Goal: Task Accomplishment & Management: Use online tool/utility

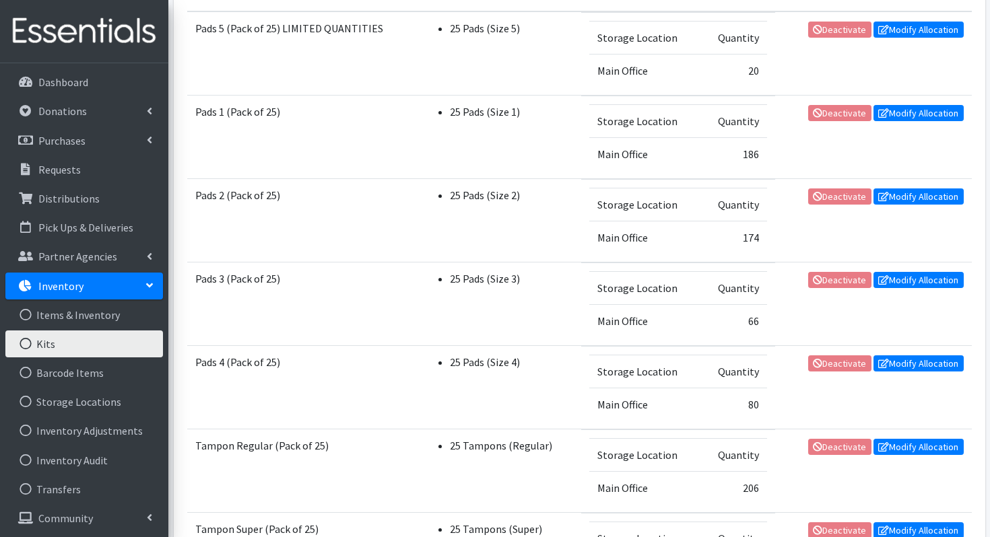
scroll to position [308, 0]
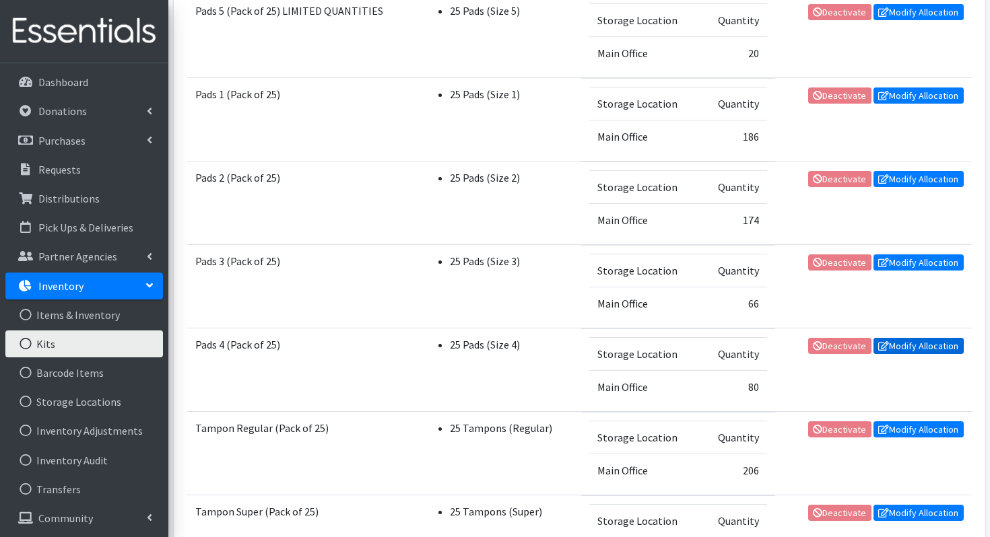
click at [913, 344] on link "Modify Allocation" at bounding box center [918, 346] width 90 height 16
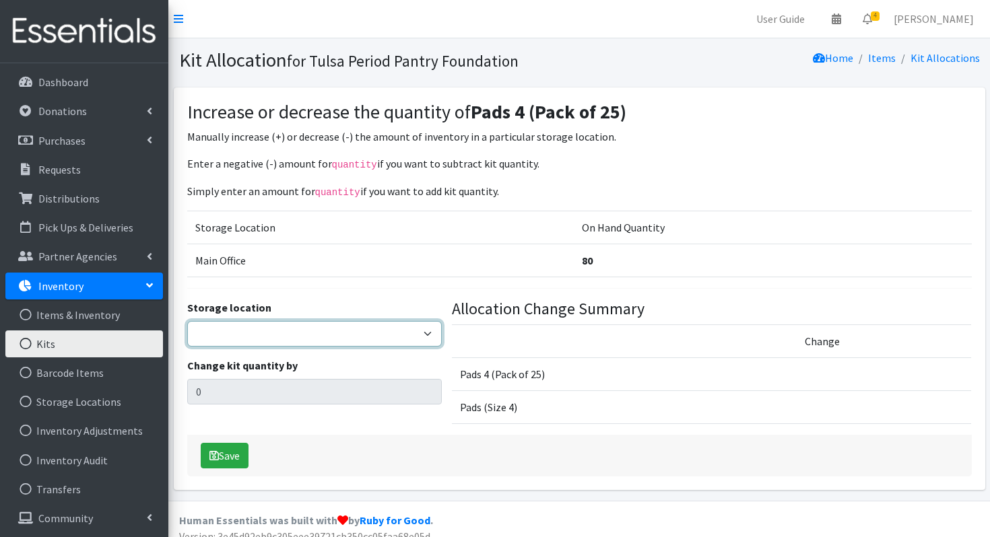
click at [249, 330] on select "Main Office" at bounding box center [314, 334] width 255 height 26
select select "380"
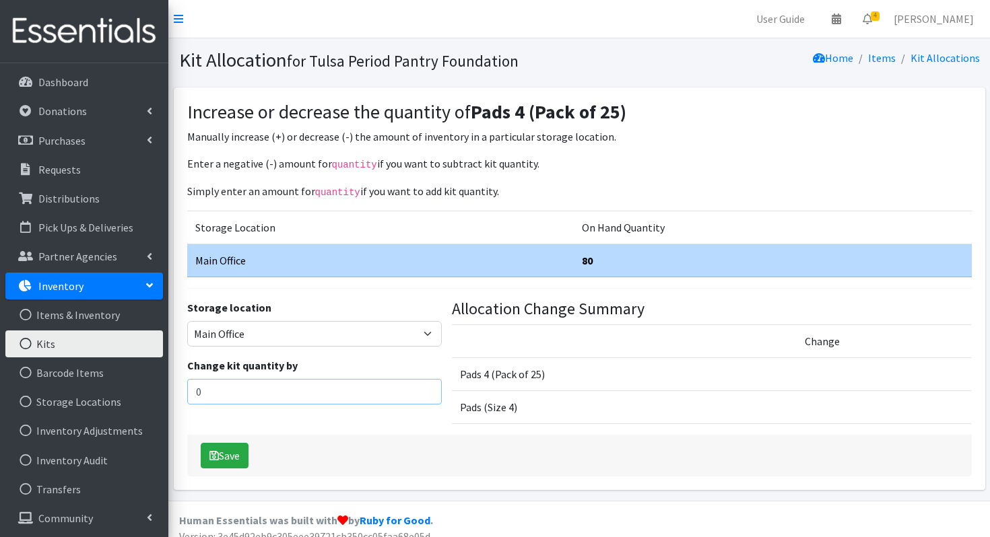
click at [215, 393] on input "0" at bounding box center [314, 392] width 255 height 26
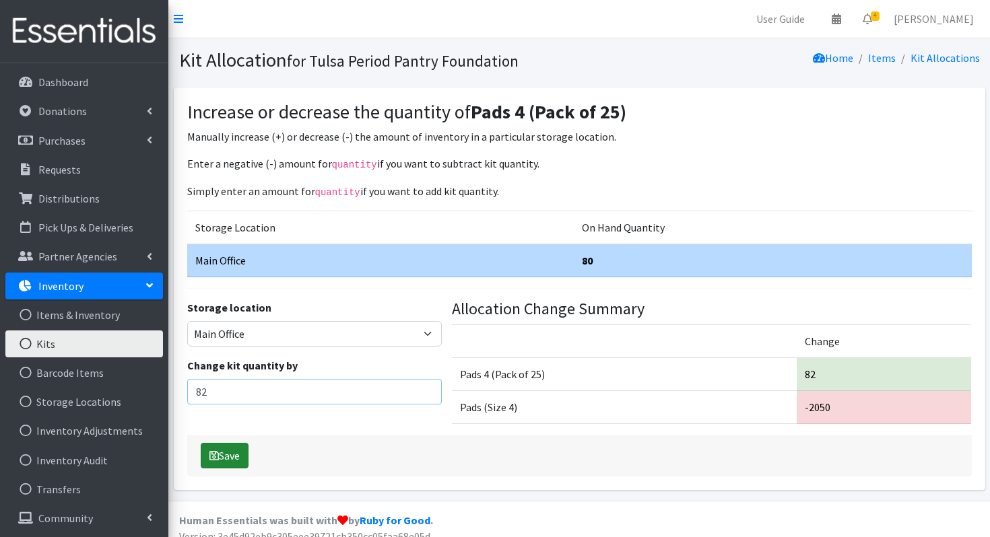
type input "82"
click at [215, 455] on icon "submit" at bounding box center [213, 456] width 9 height 11
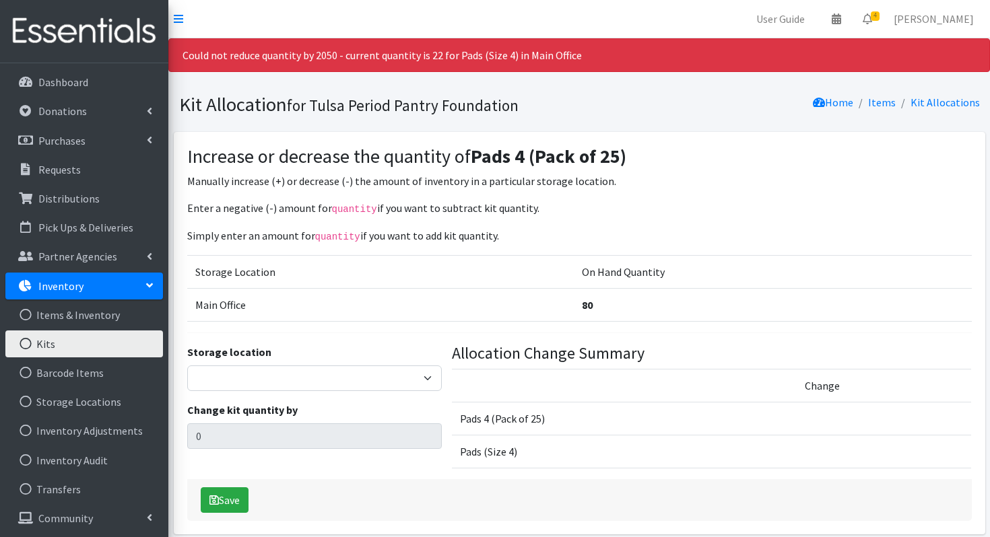
click at [79, 343] on link "Kits" at bounding box center [84, 344] width 158 height 27
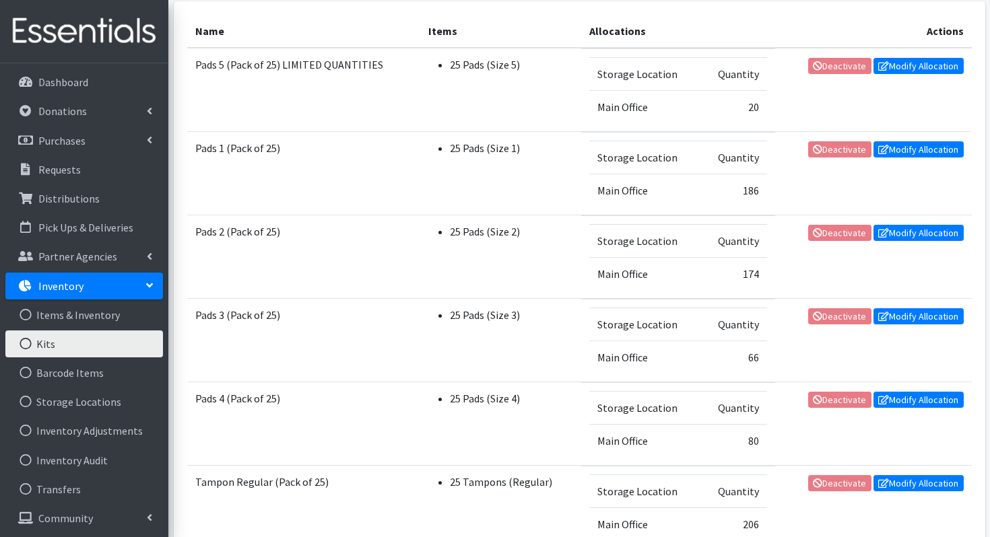
scroll to position [259, 0]
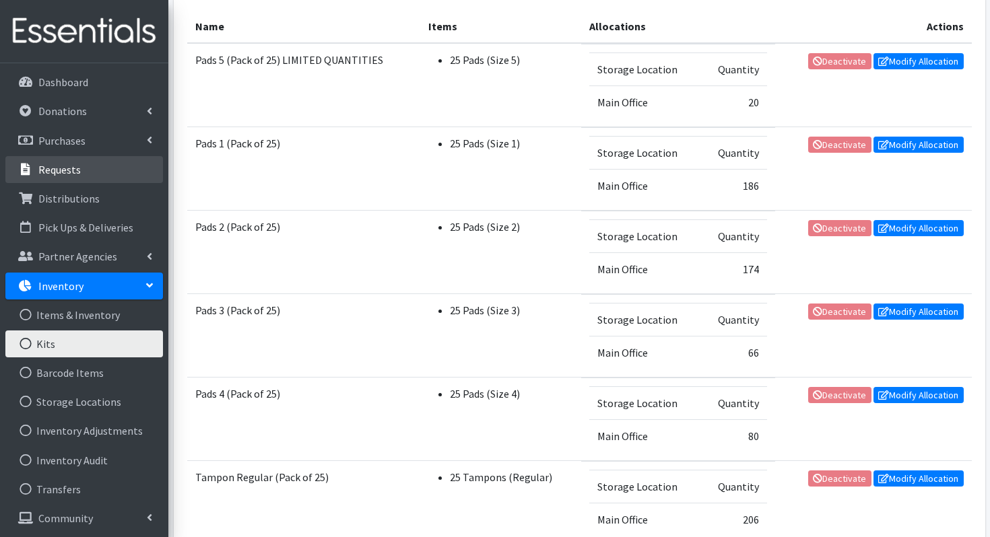
click at [39, 172] on p "Requests" at bounding box center [59, 169] width 42 height 13
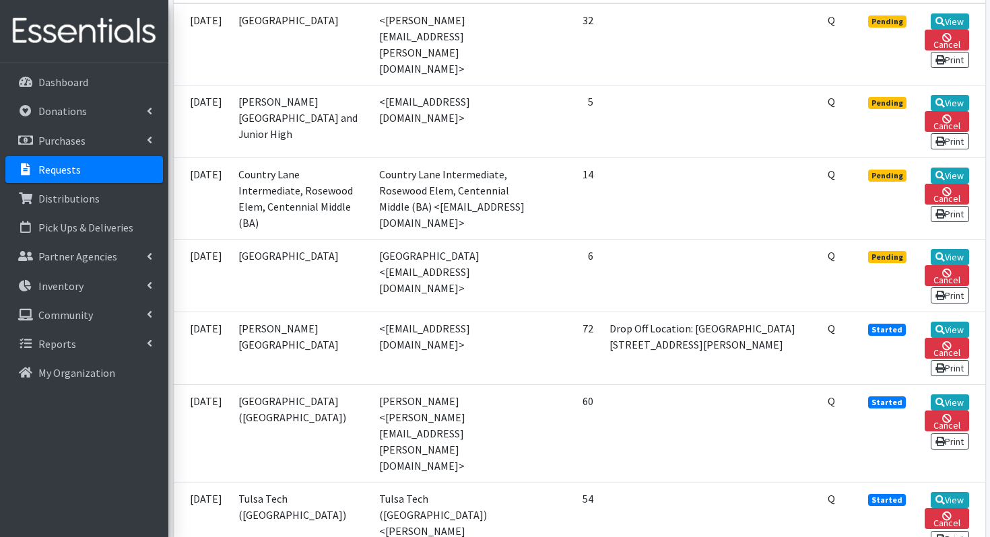
scroll to position [377, 0]
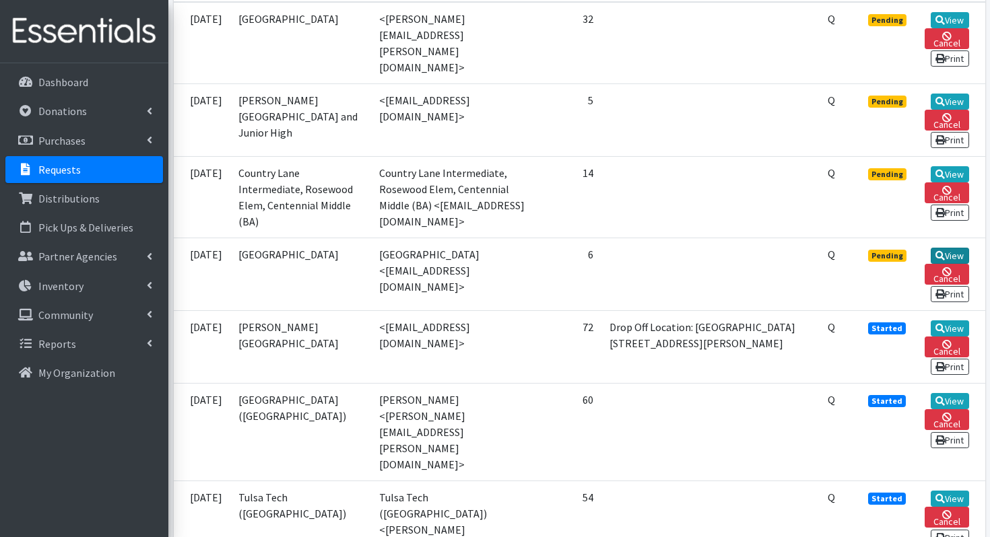
click at [941, 260] on icon at bounding box center [939, 255] width 9 height 9
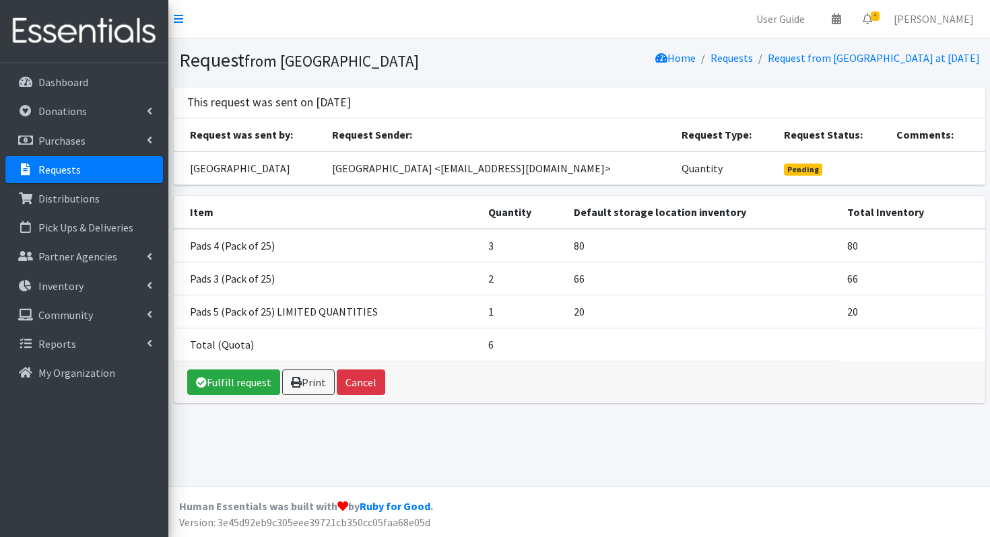
click at [101, 164] on link "Requests" at bounding box center [84, 169] width 158 height 27
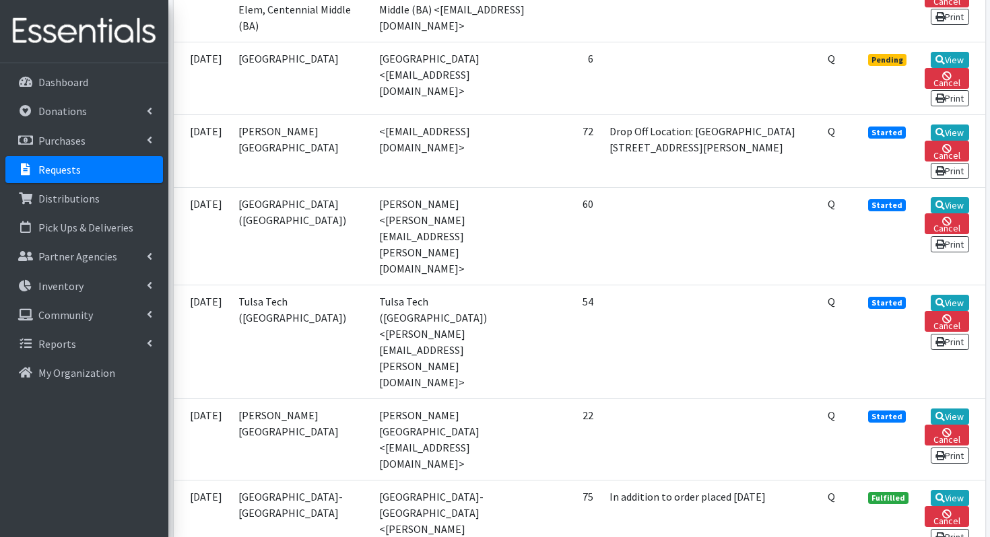
scroll to position [578, 0]
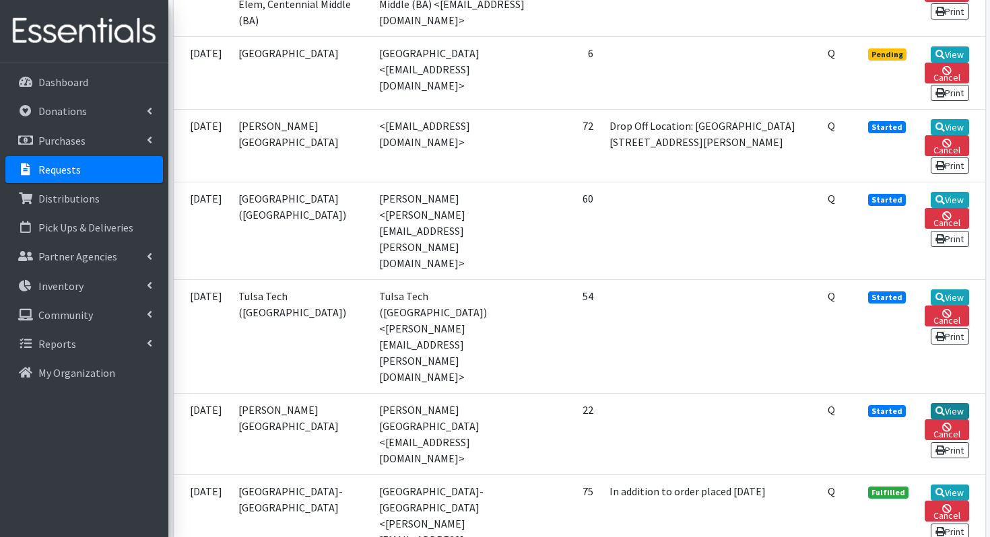
click at [949, 403] on link "View" at bounding box center [950, 411] width 38 height 16
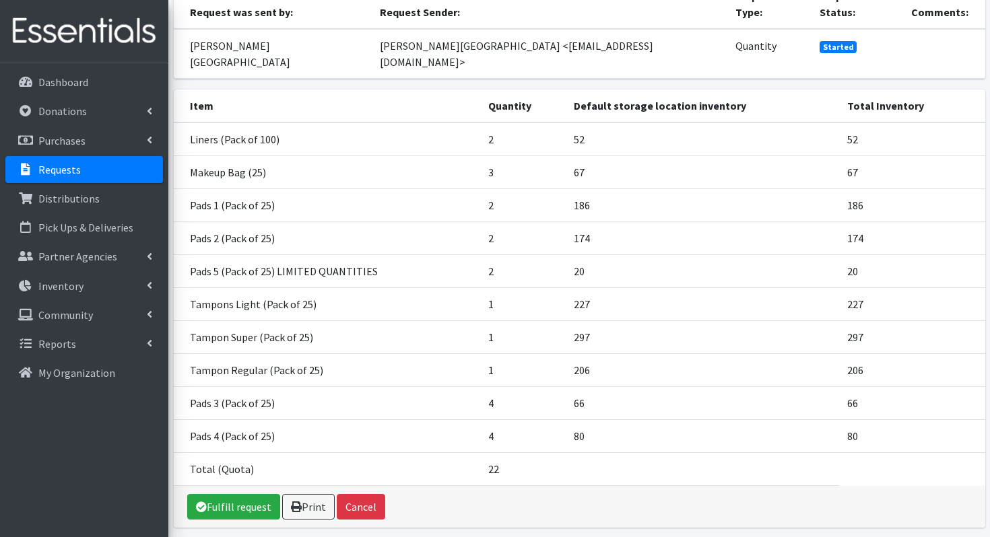
scroll to position [173, 0]
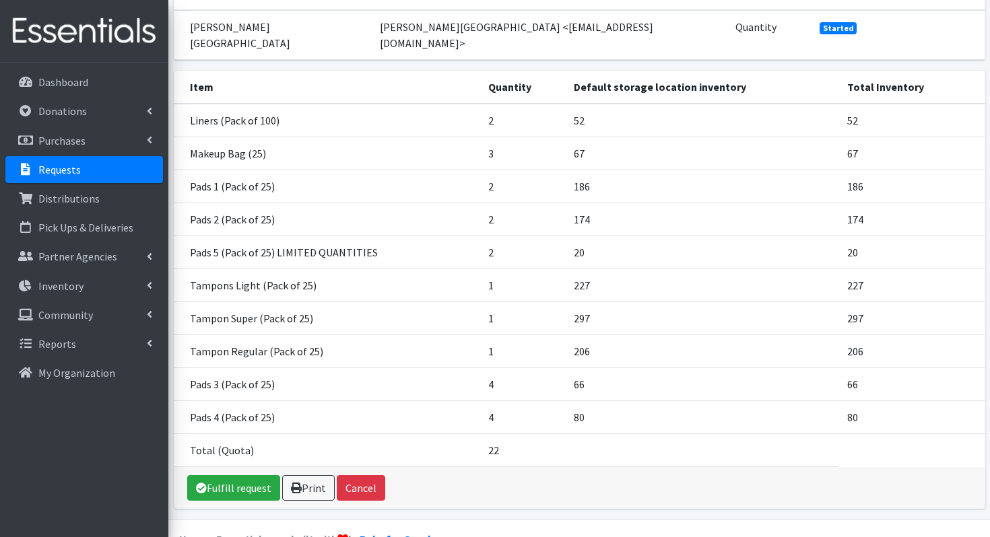
click at [202, 469] on div "Fulfill request Print Cancel" at bounding box center [579, 488] width 811 height 42
click at [205, 483] on icon at bounding box center [201, 488] width 11 height 11
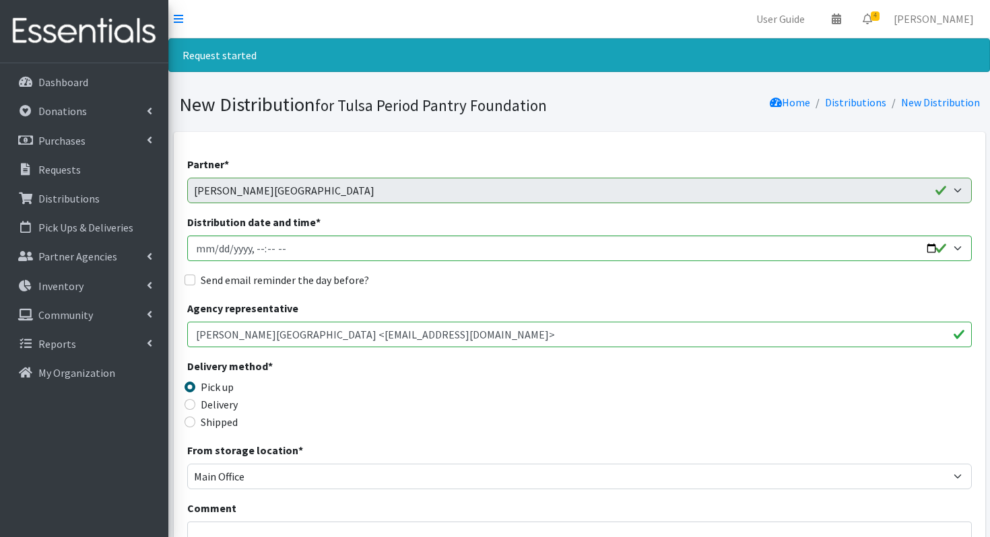
click at [220, 405] on label "Delivery" at bounding box center [219, 405] width 37 height 16
click at [195, 405] on input "Delivery" at bounding box center [190, 404] width 11 height 11
radio input "true"
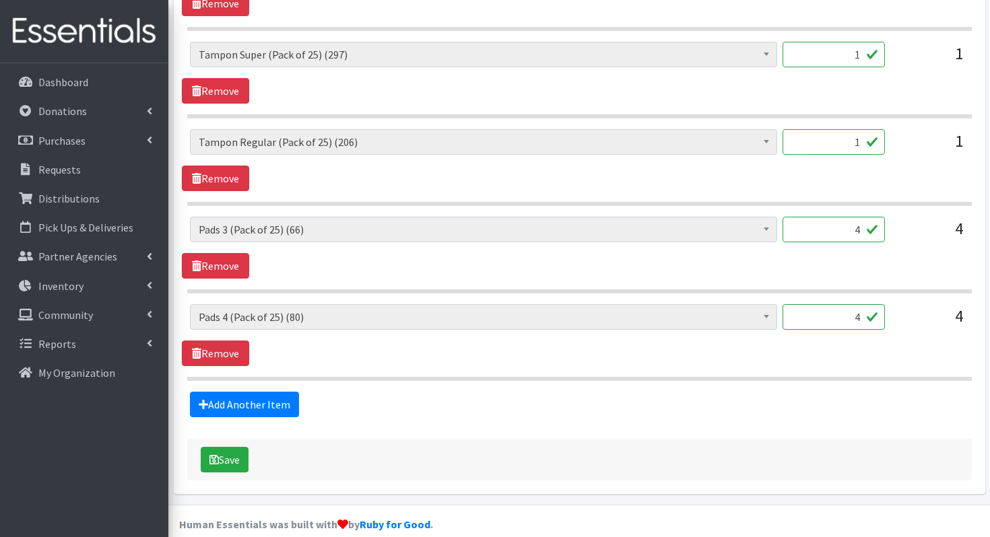
scroll to position [1154, 0]
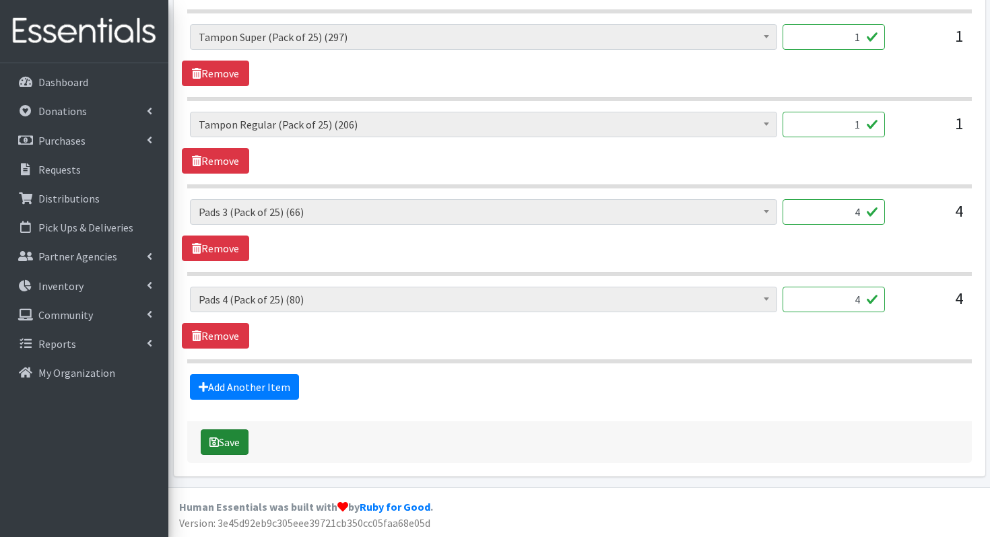
click at [230, 450] on button "Save" at bounding box center [225, 443] width 48 height 26
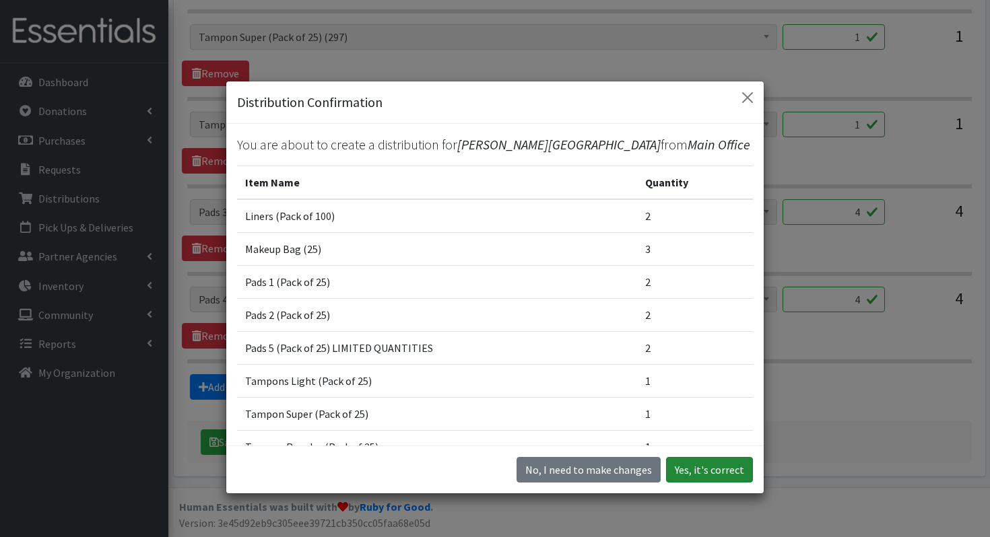
click at [715, 471] on button "Yes, it's correct" at bounding box center [709, 470] width 87 height 26
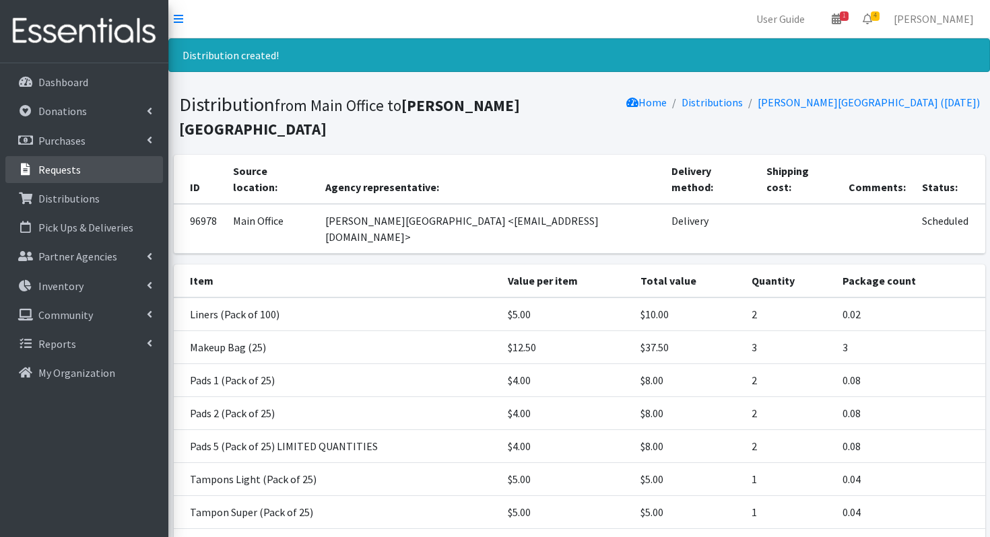
click at [60, 158] on link "Requests" at bounding box center [84, 169] width 158 height 27
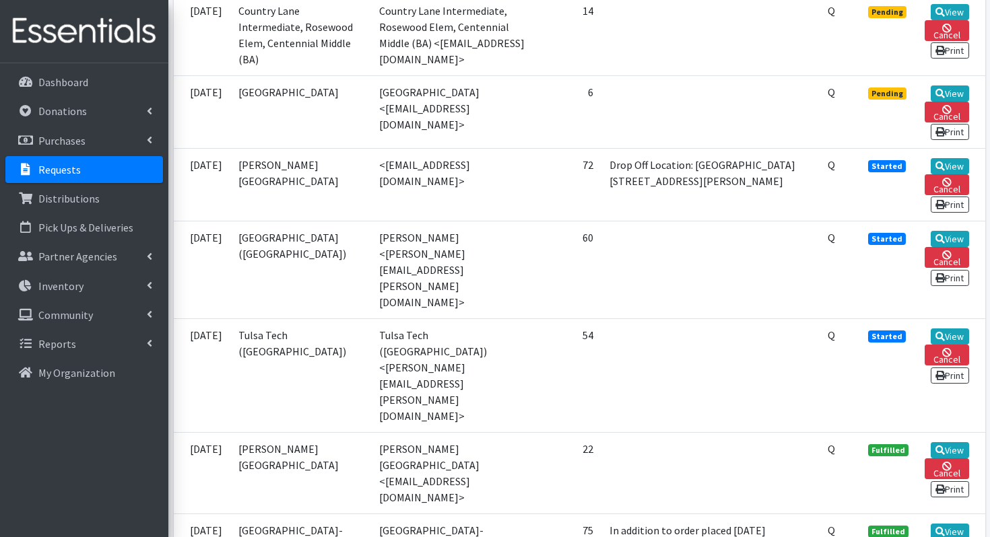
scroll to position [554, 0]
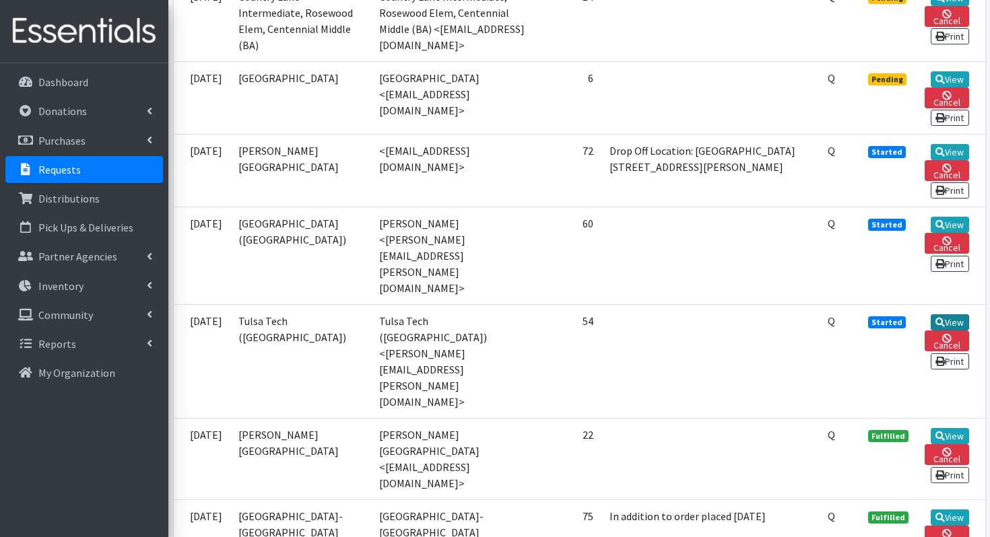
click at [935, 318] on icon at bounding box center [939, 322] width 9 height 9
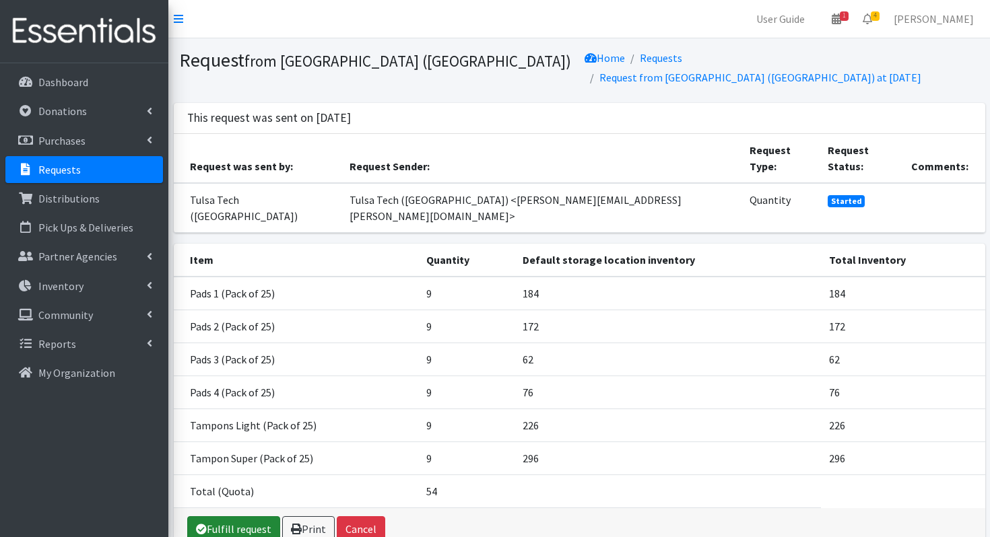
click at [230, 516] on link "Fulfill request" at bounding box center [233, 529] width 93 height 26
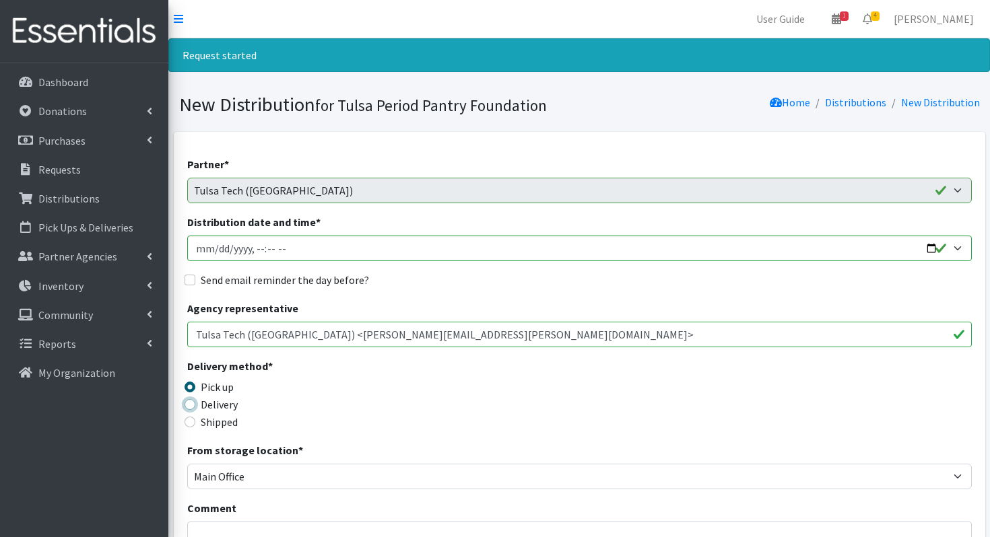
click at [191, 403] on input "Delivery" at bounding box center [190, 404] width 11 height 11
radio input "true"
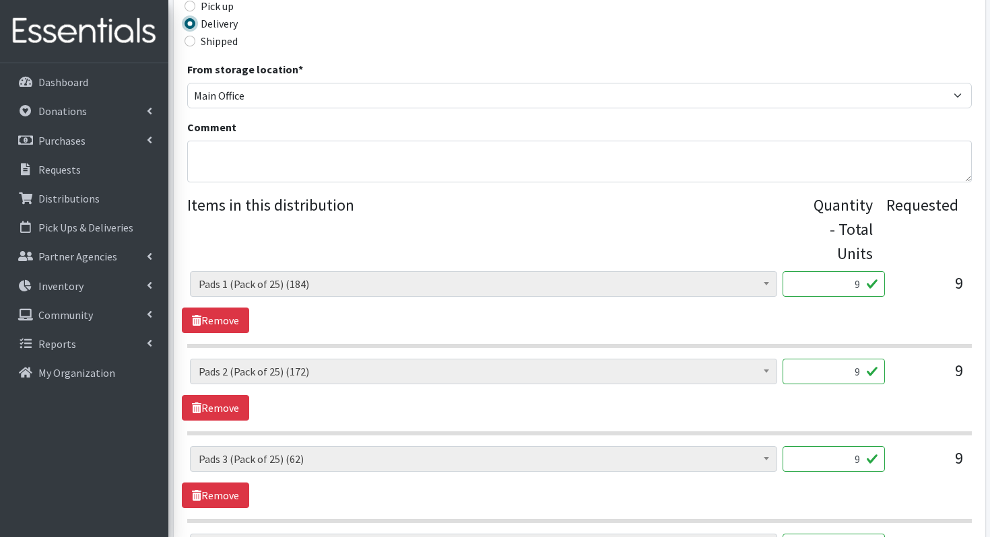
scroll to position [803, 0]
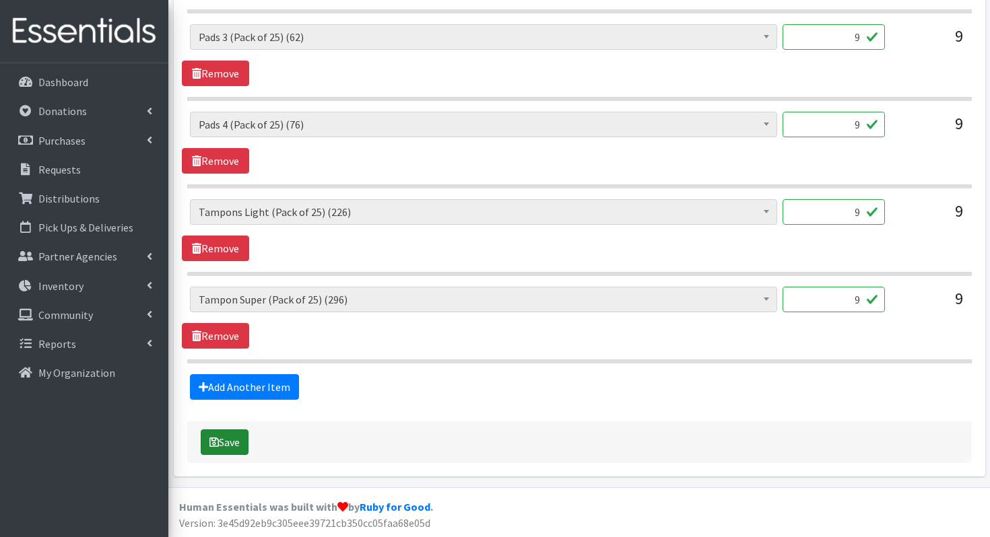
click at [226, 442] on button "Save" at bounding box center [225, 443] width 48 height 26
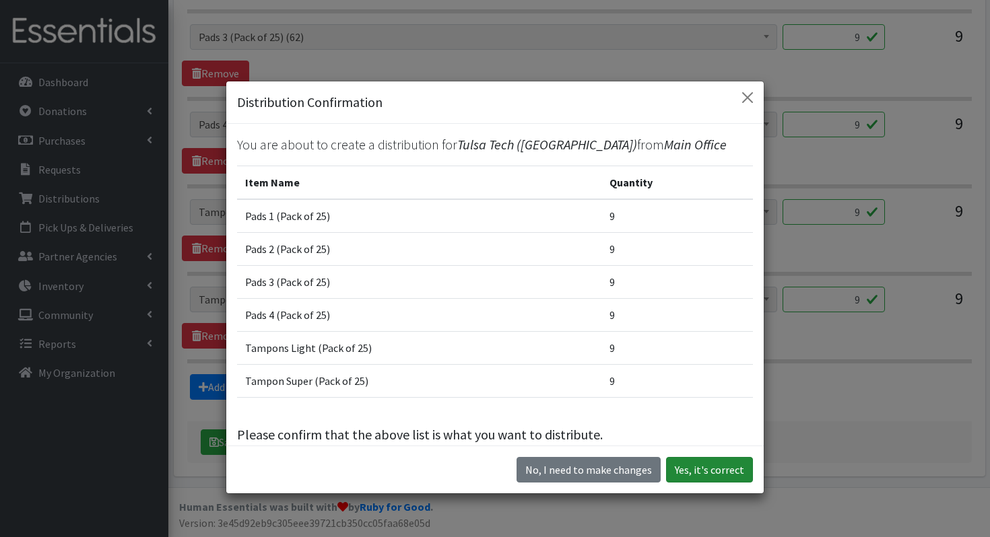
click at [702, 462] on button "Yes, it's correct" at bounding box center [709, 470] width 87 height 26
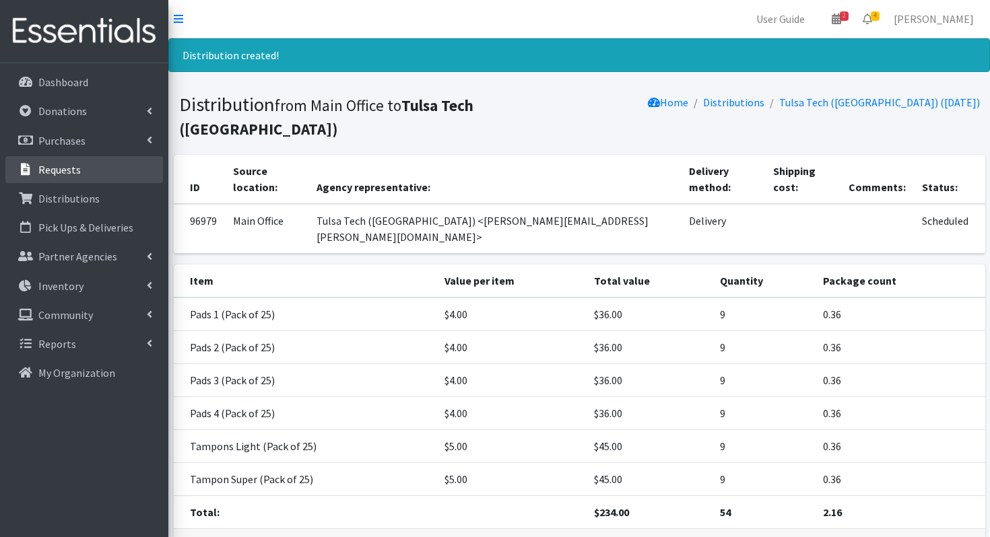
click at [79, 177] on link "Requests" at bounding box center [84, 169] width 158 height 27
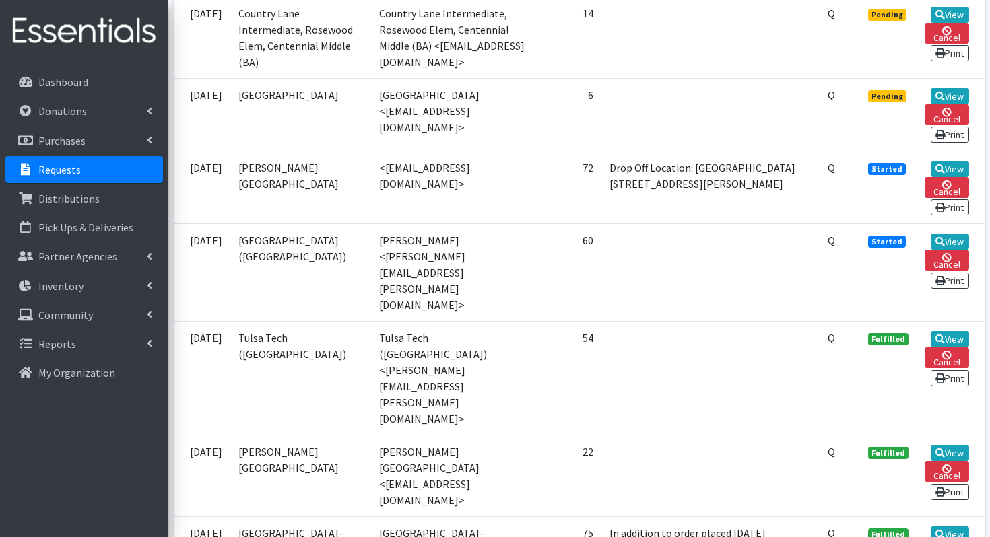
scroll to position [579, 0]
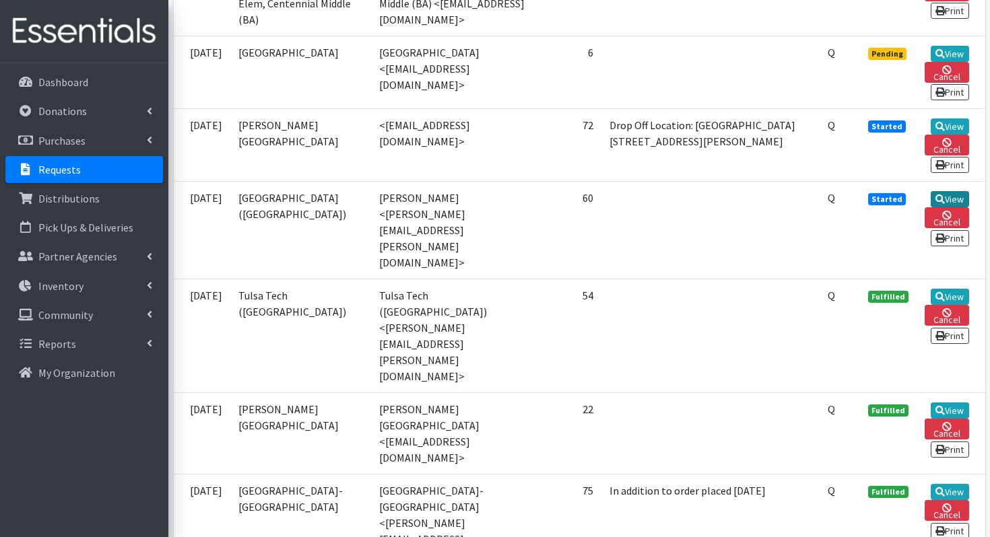
click at [958, 207] on link "View" at bounding box center [950, 199] width 38 height 16
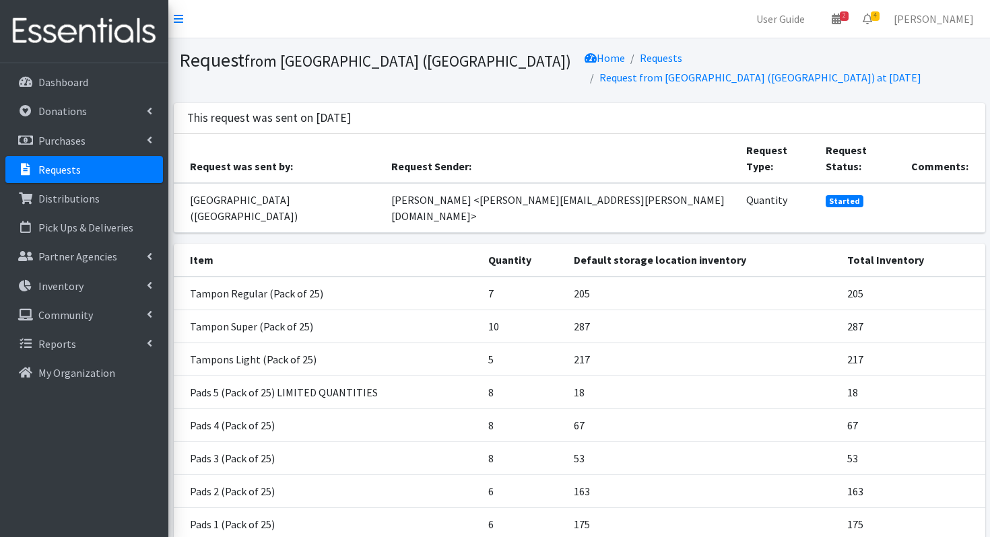
scroll to position [140, 0]
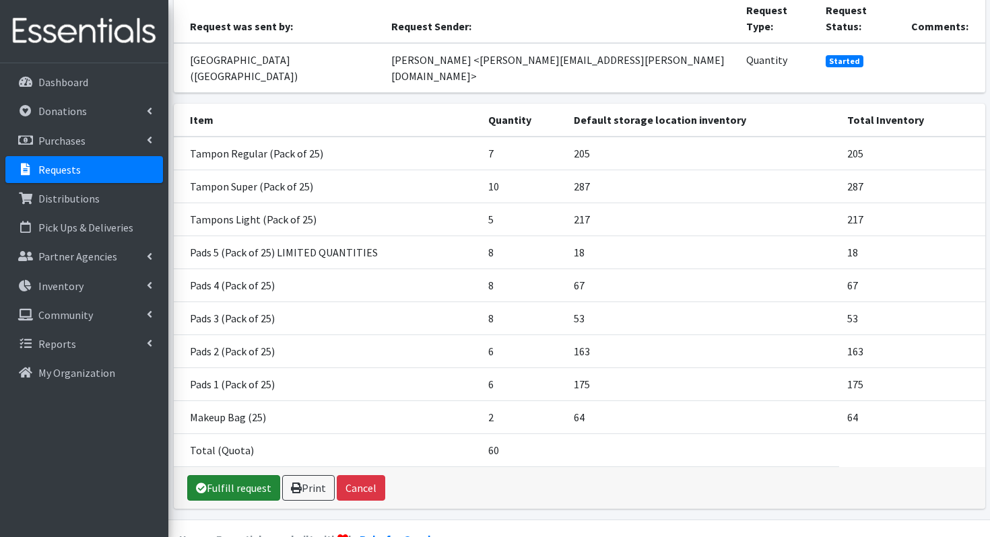
click at [195, 475] on link "Fulfill request" at bounding box center [233, 488] width 93 height 26
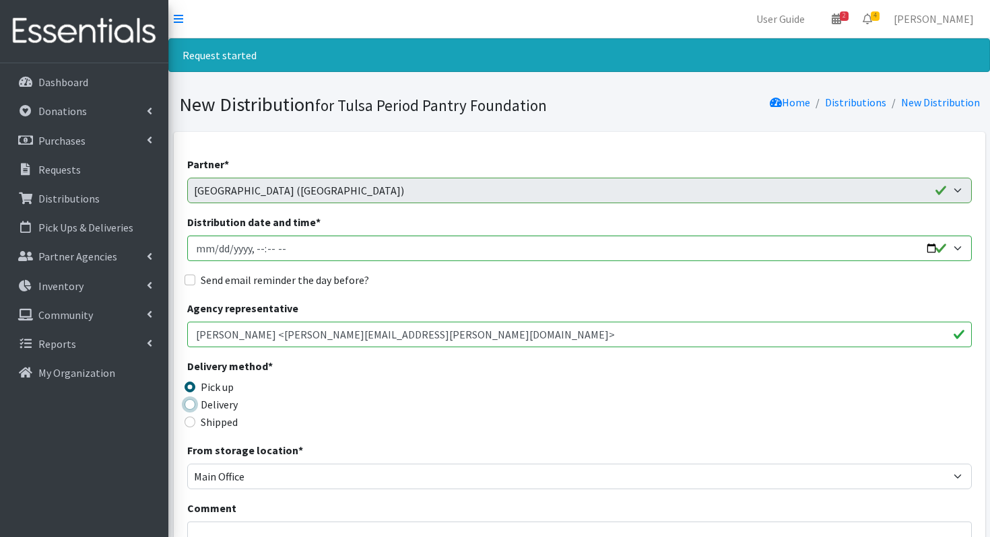
click at [185, 406] on input "Delivery" at bounding box center [190, 404] width 11 height 11
radio input "true"
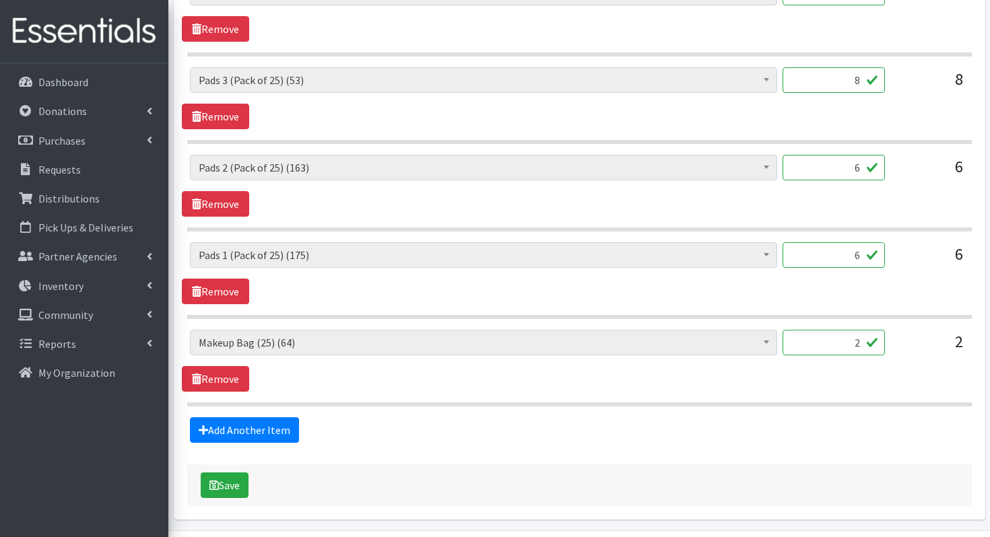
scroll to position [1066, 0]
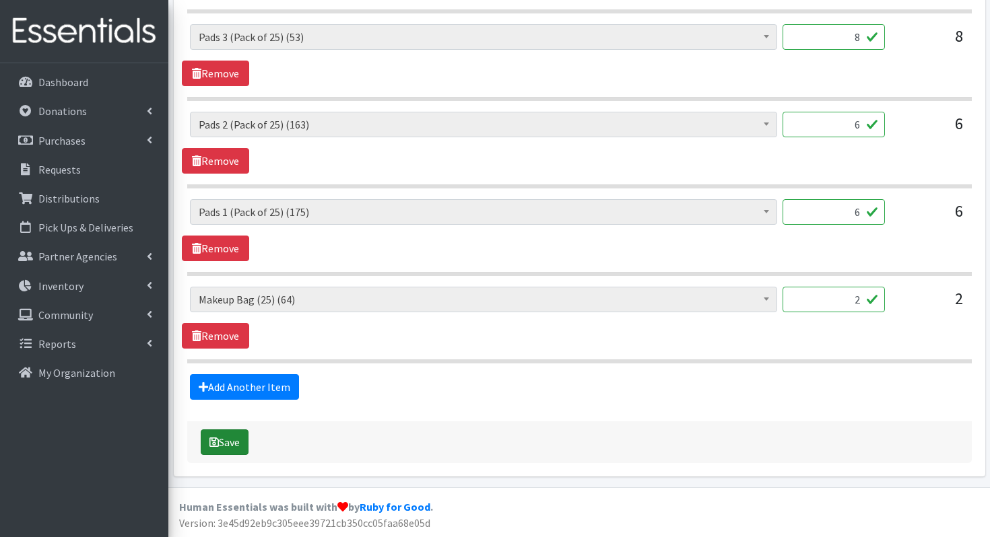
click at [212, 446] on button "Save" at bounding box center [225, 443] width 48 height 26
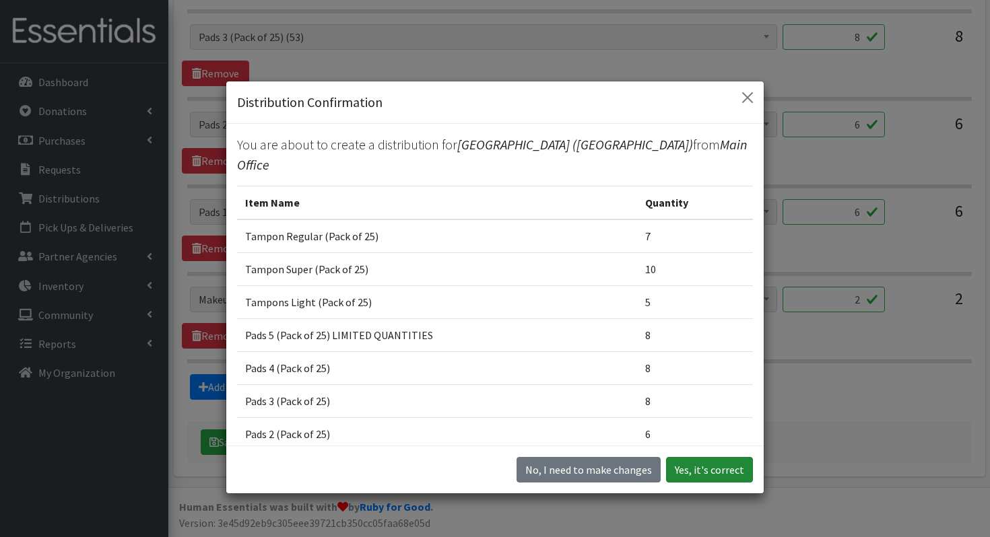
click at [714, 467] on button "Yes, it's correct" at bounding box center [709, 470] width 87 height 26
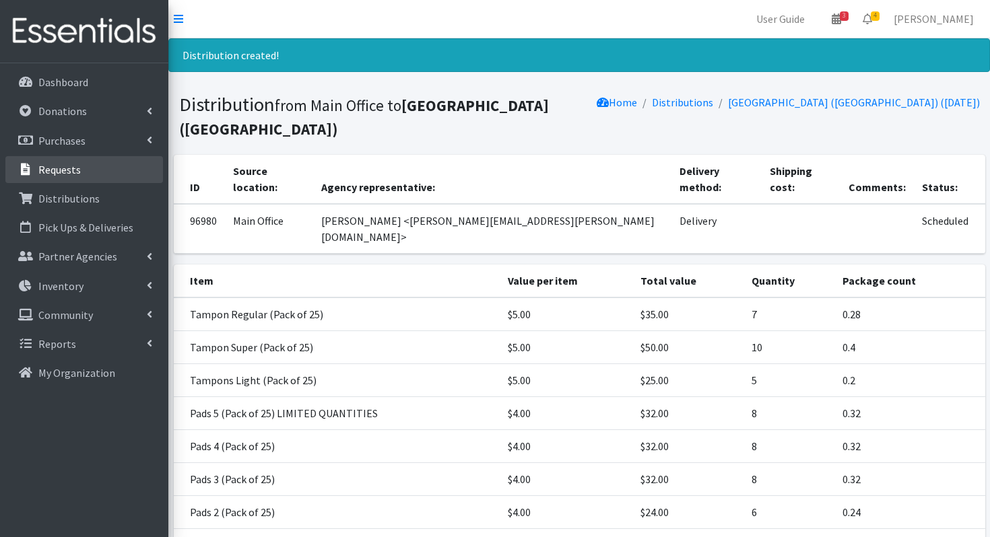
click at [103, 170] on link "Requests" at bounding box center [84, 169] width 158 height 27
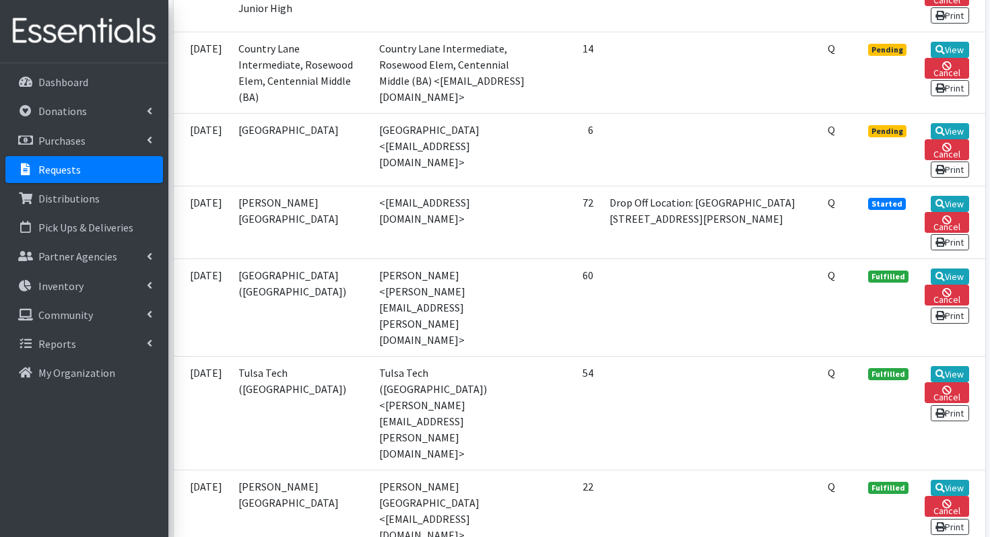
scroll to position [497, 0]
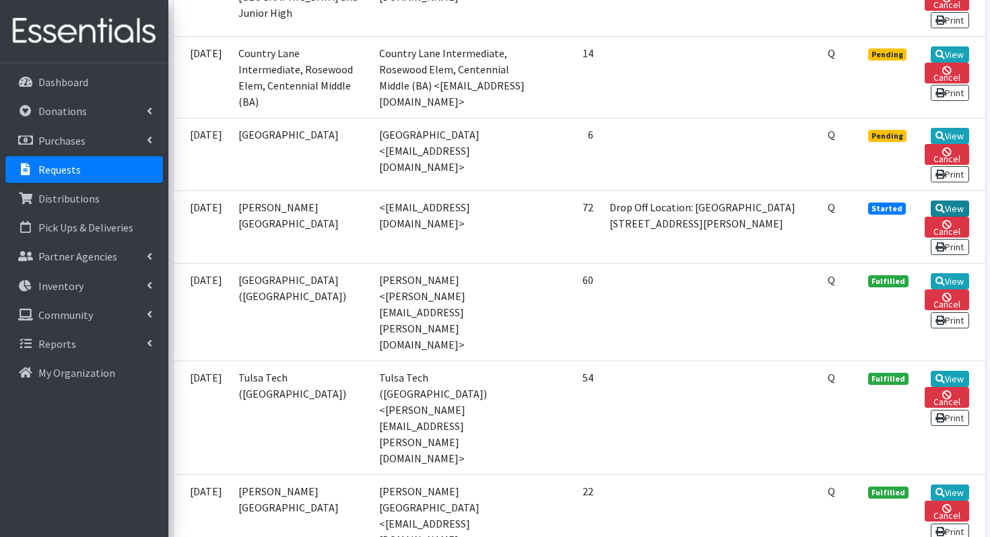
click at [941, 211] on icon at bounding box center [939, 208] width 9 height 9
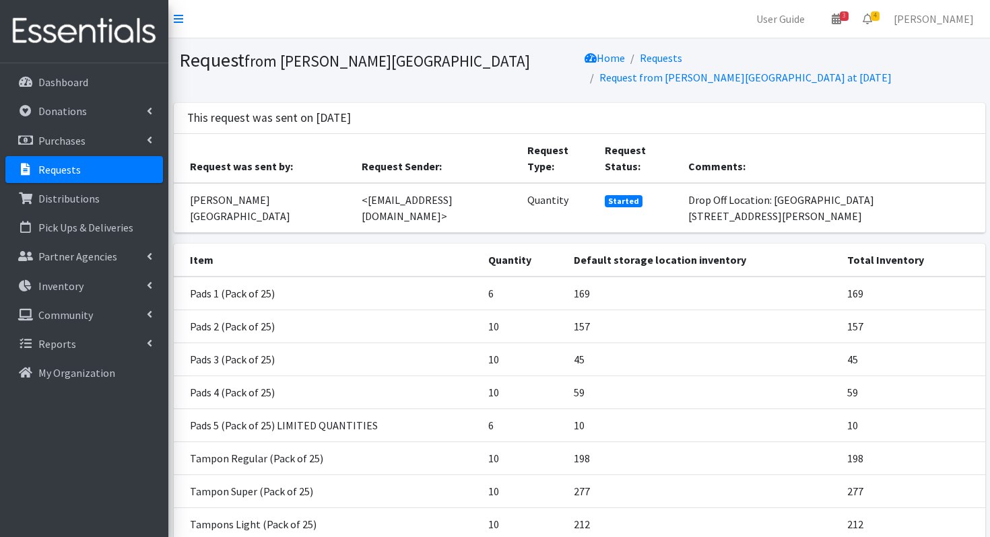
scroll to position [124, 0]
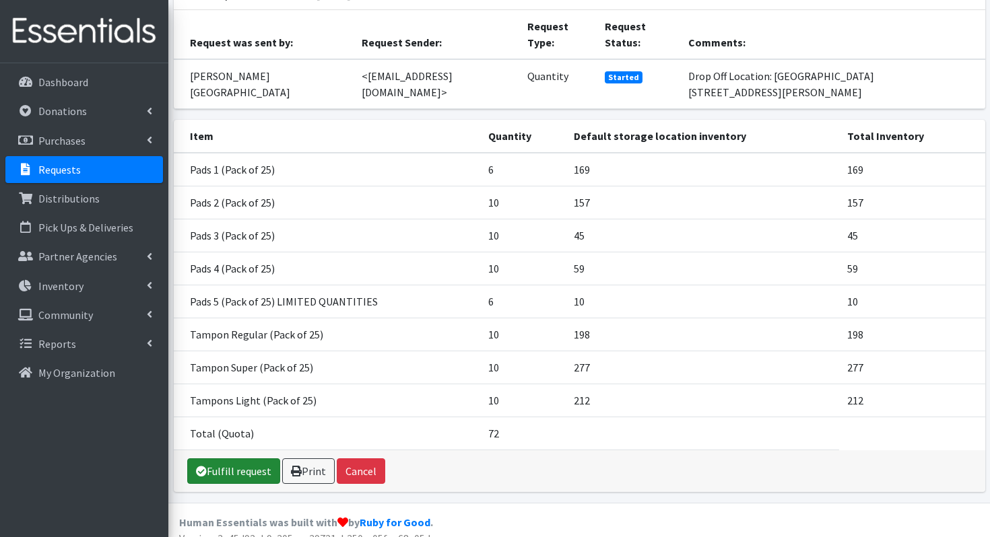
click at [209, 461] on link "Fulfill request" at bounding box center [233, 472] width 93 height 26
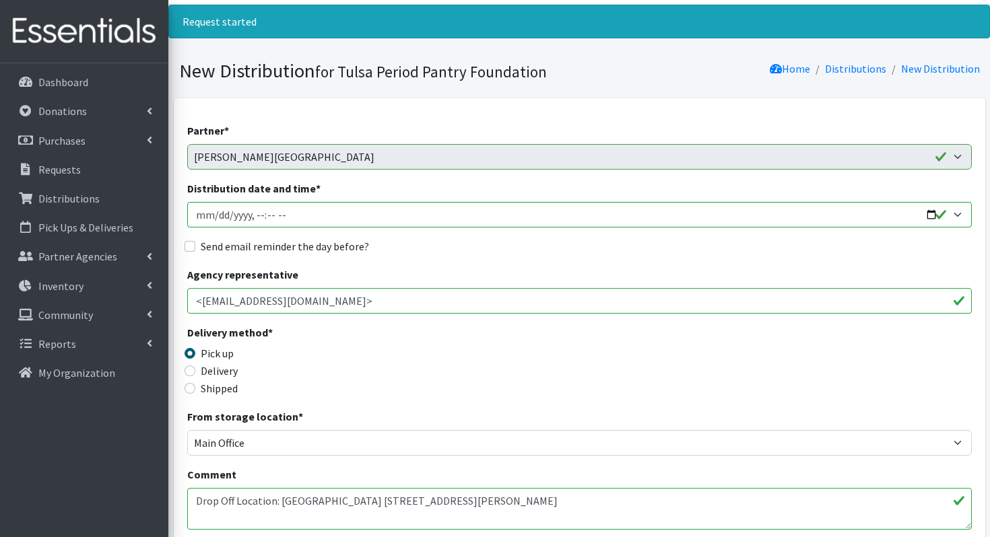
scroll to position [39, 0]
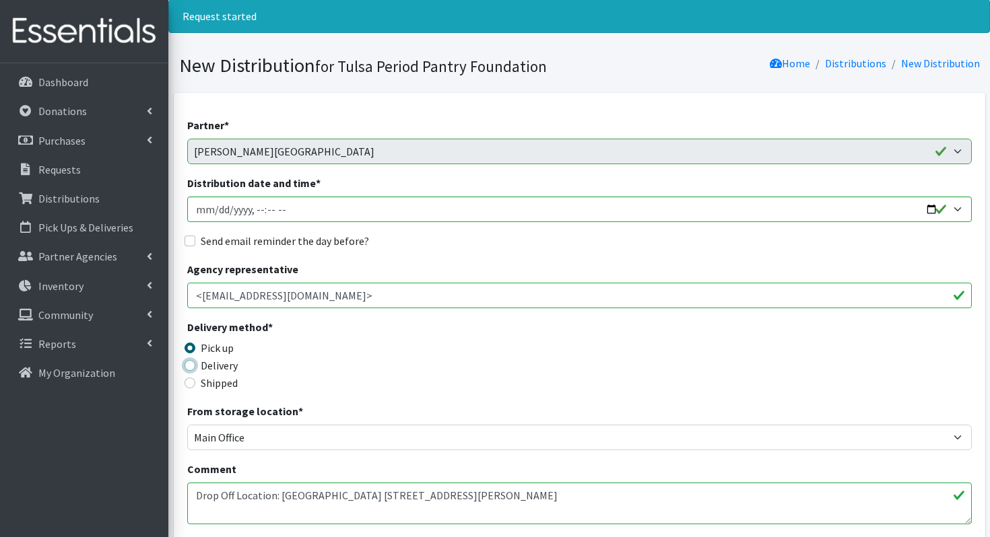
click at [189, 367] on input "Delivery" at bounding box center [190, 365] width 11 height 11
radio input "true"
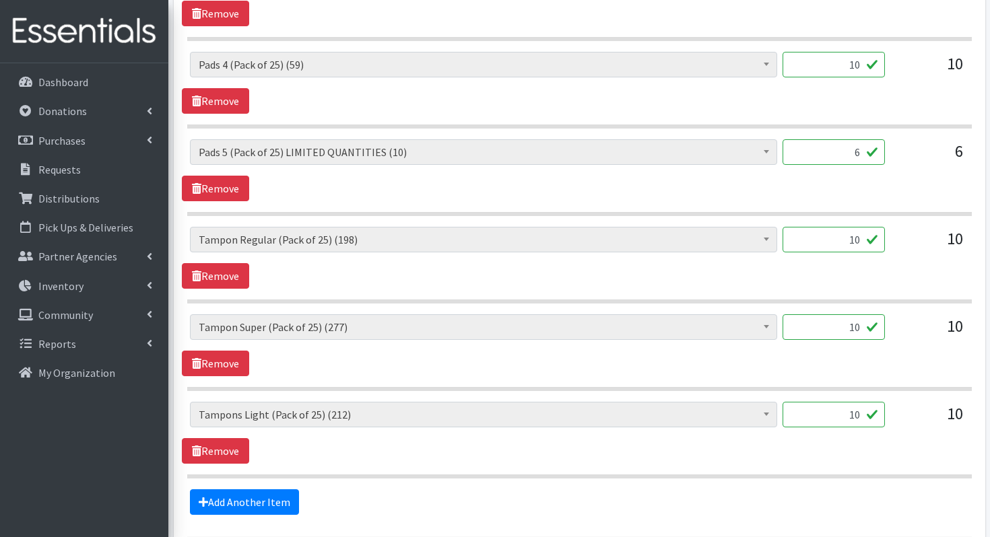
scroll to position [978, 0]
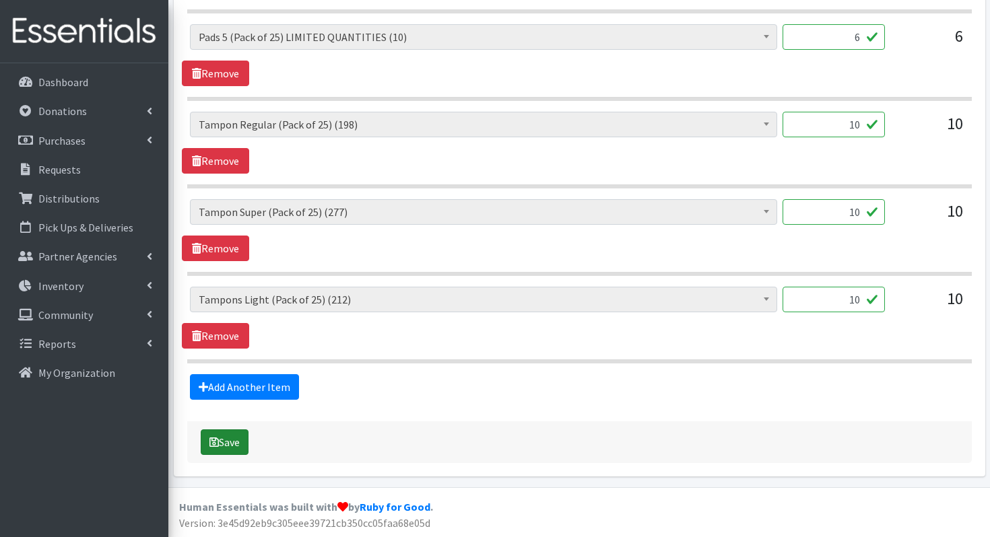
click at [213, 442] on icon "submit" at bounding box center [213, 442] width 9 height 11
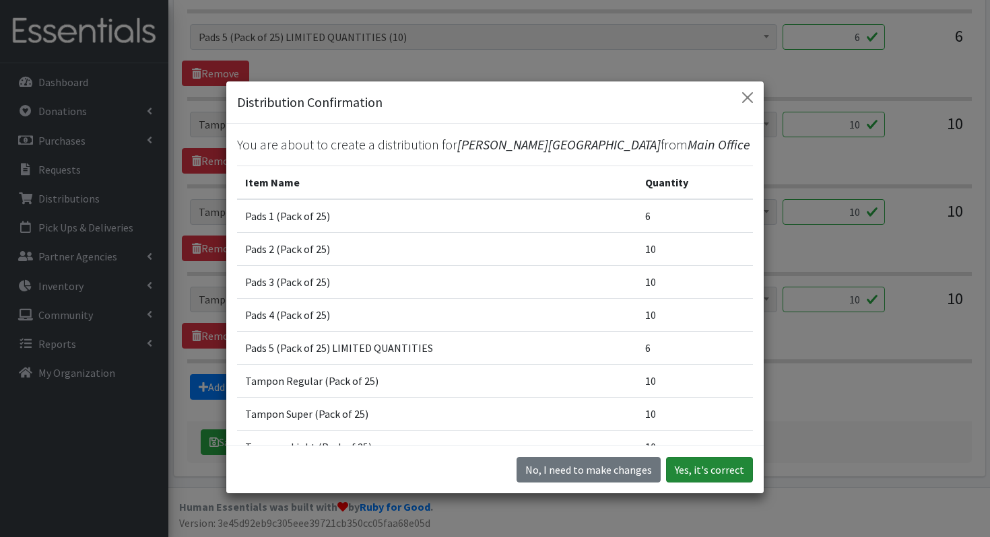
click at [696, 465] on button "Yes, it's correct" at bounding box center [709, 470] width 87 height 26
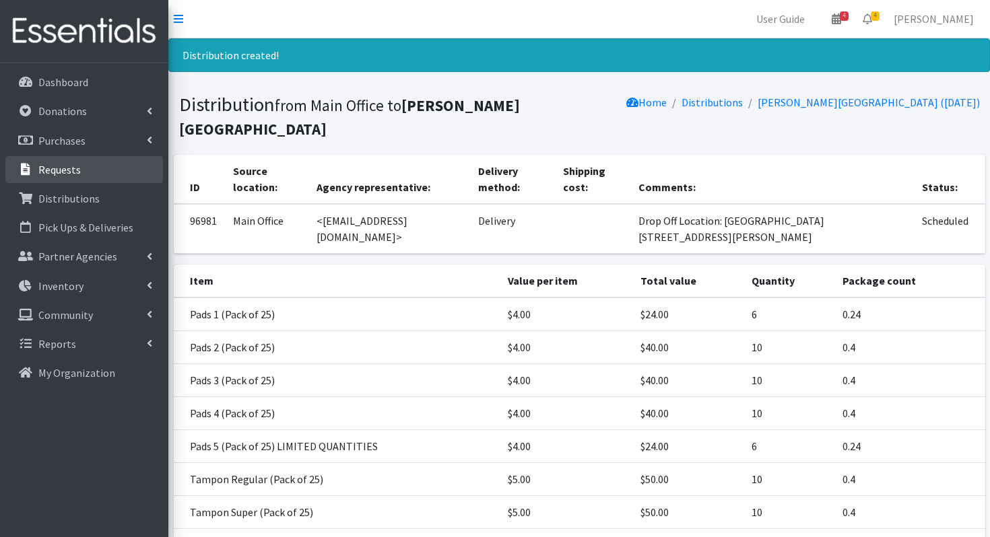
click at [73, 171] on p "Requests" at bounding box center [59, 169] width 42 height 13
